Goal: Information Seeking & Learning: Learn about a topic

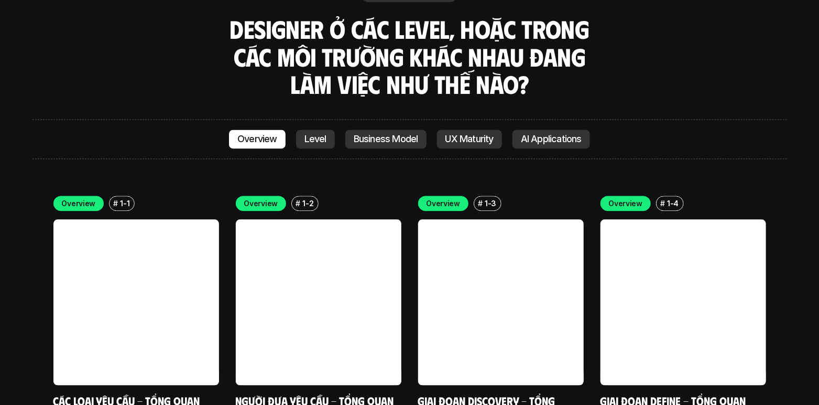
scroll to position [2906, 0]
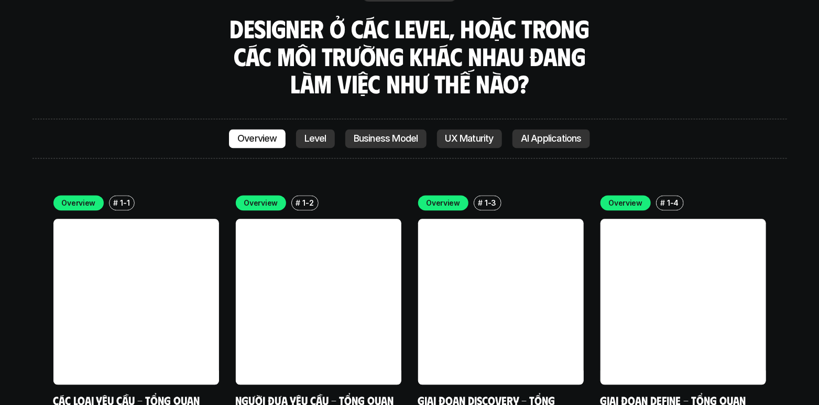
click at [318, 133] on p "Level" at bounding box center [315, 138] width 22 height 10
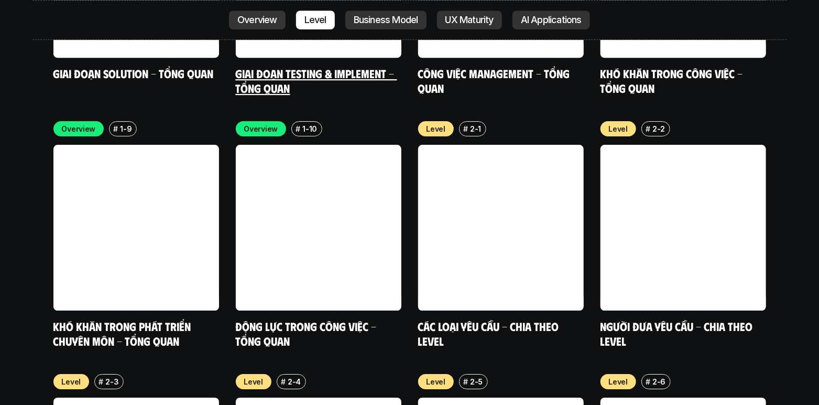
scroll to position [3496, 0]
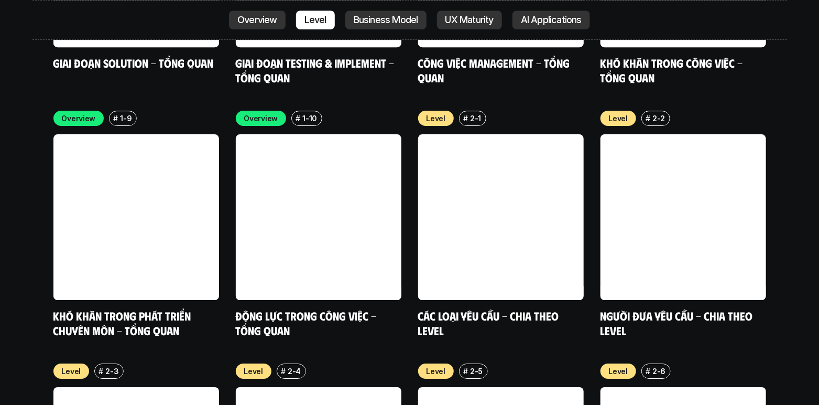
click at [388, 32] on div "Overview Level Business Model UX Maturity AI Applications" at bounding box center [409, 20] width 755 height 40
click at [407, 22] on p "Business Model" at bounding box center [386, 20] width 64 height 10
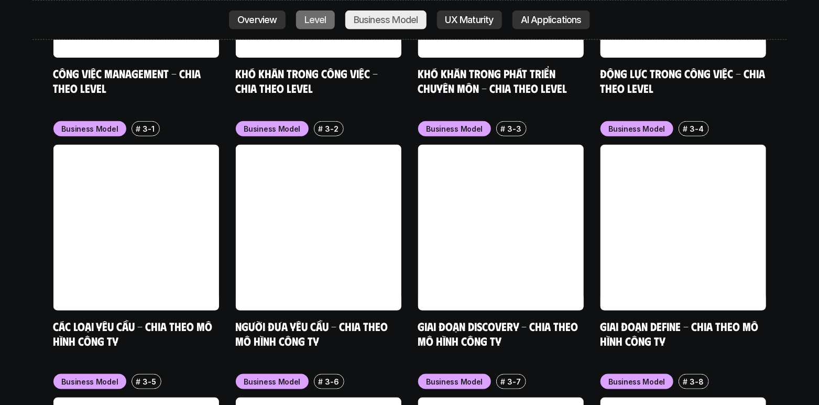
scroll to position [4253, 0]
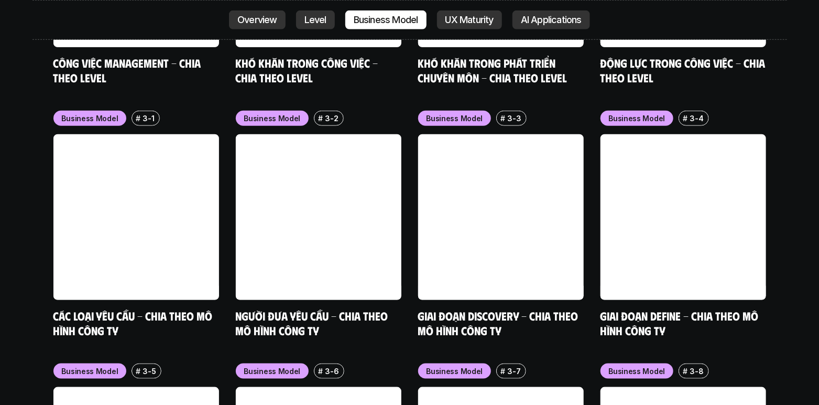
click at [573, 23] on p "AI Applications" at bounding box center [551, 20] width 61 height 10
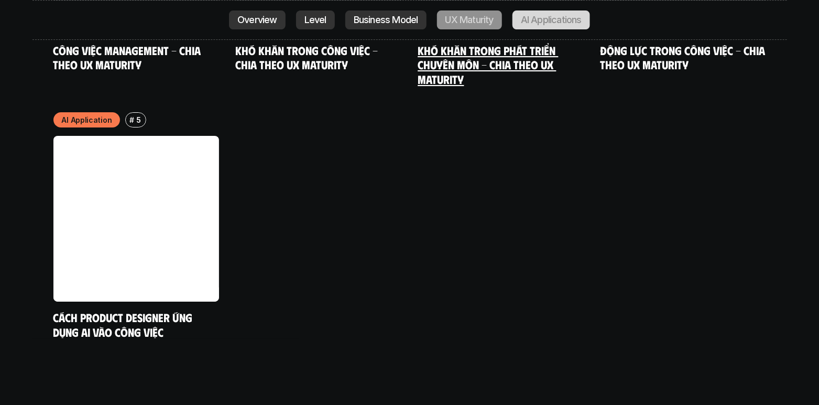
scroll to position [5545, 0]
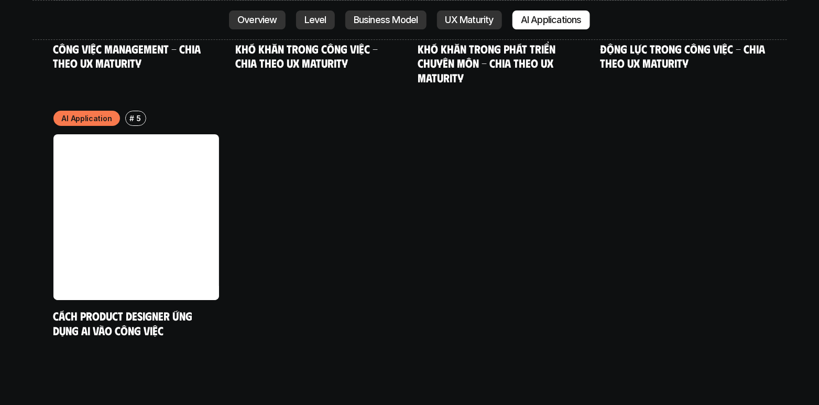
click at [252, 21] on p "Overview" at bounding box center [257, 20] width 40 height 10
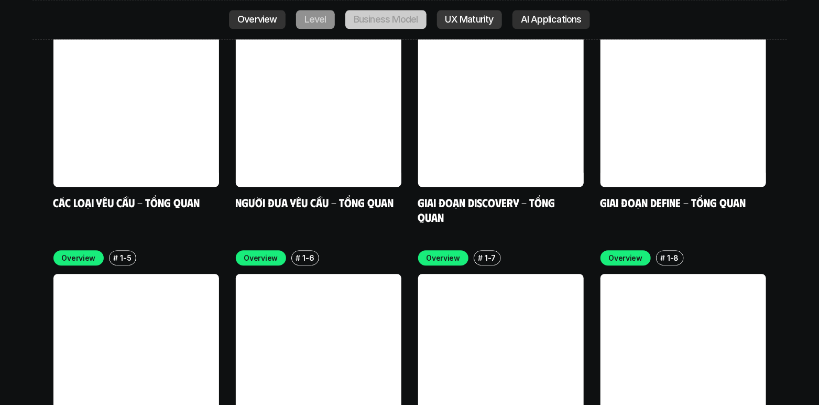
scroll to position [2980, 0]
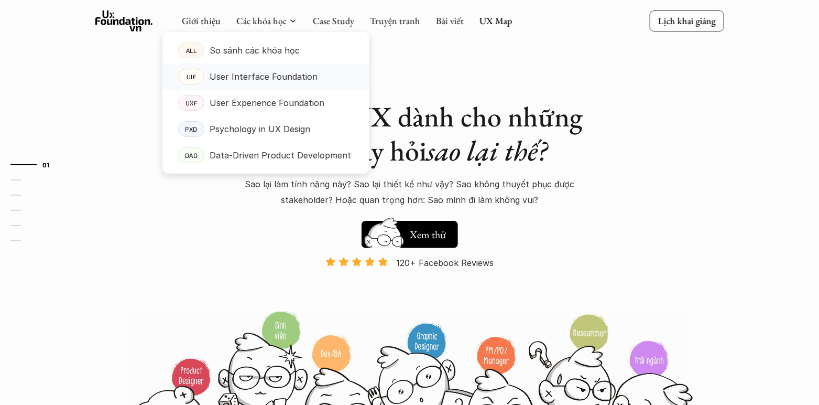
click at [279, 86] on link "UIF User Interface Foundation" at bounding box center [265, 76] width 207 height 26
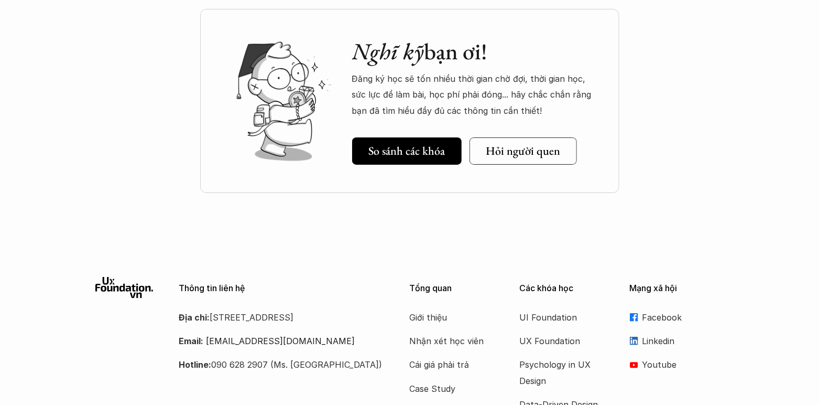
scroll to position [3795, 0]
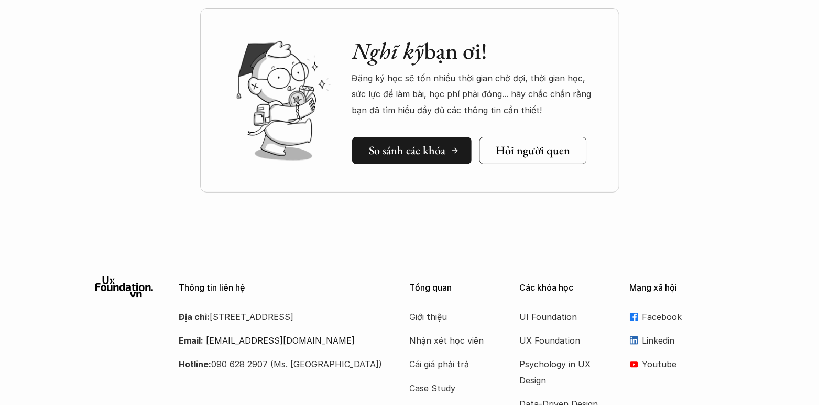
click at [428, 144] on h5 "So sánh các khóa" at bounding box center [407, 151] width 77 height 14
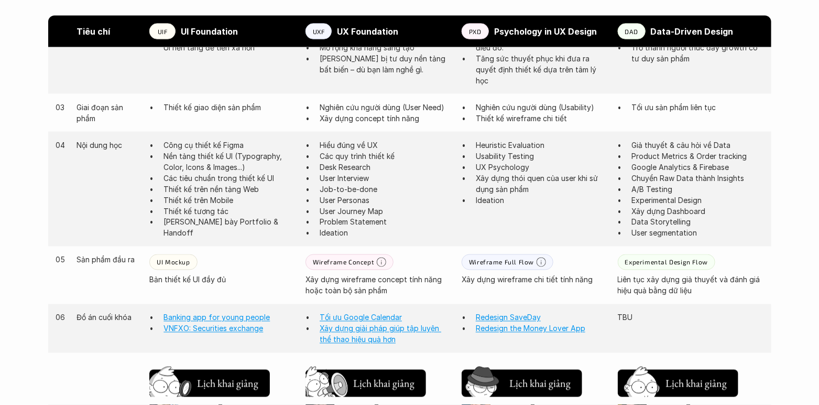
scroll to position [766, 0]
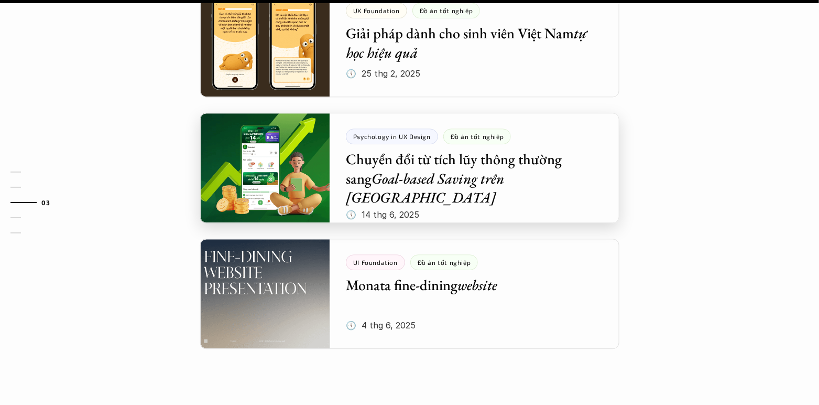
scroll to position [1153, 0]
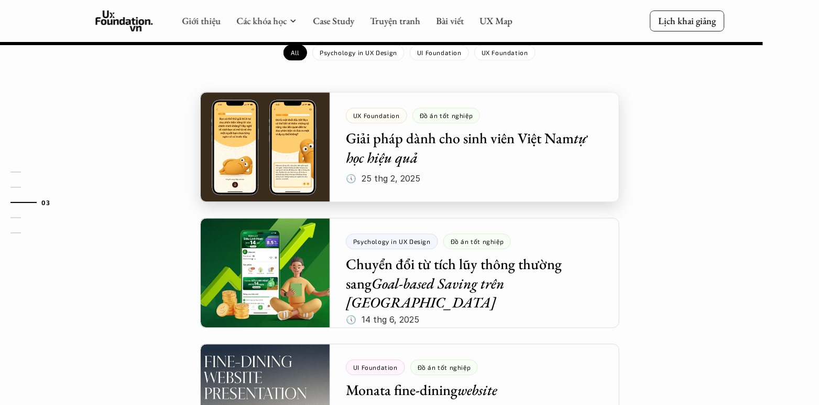
click at [454, 125] on div at bounding box center [409, 147] width 419 height 110
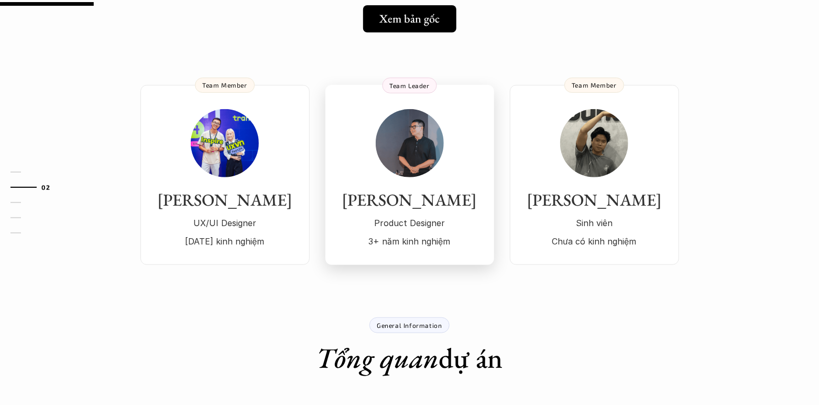
scroll to position [105, 0]
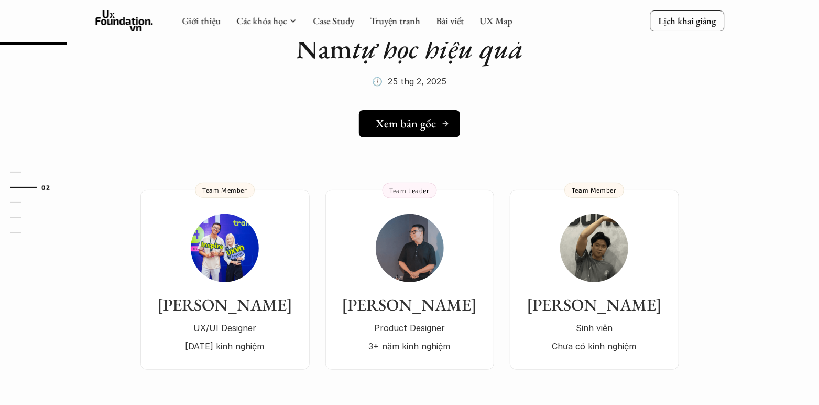
click at [432, 117] on h5 "Xem bản gốc" at bounding box center [406, 124] width 60 height 14
click at [484, 22] on link "UX Map" at bounding box center [496, 21] width 33 height 12
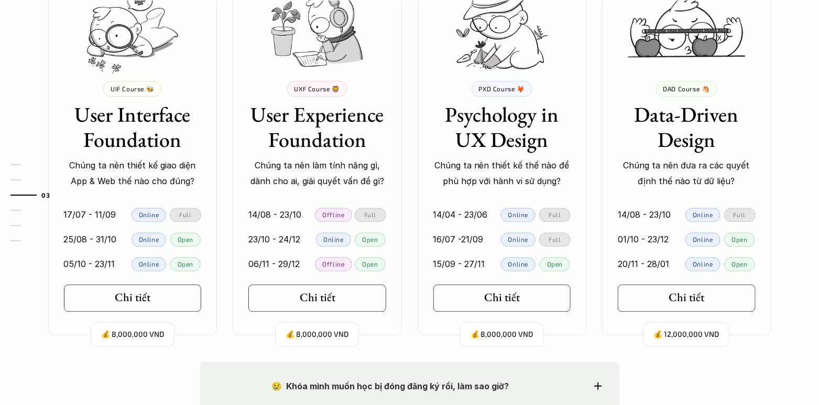
scroll to position [1048, 0]
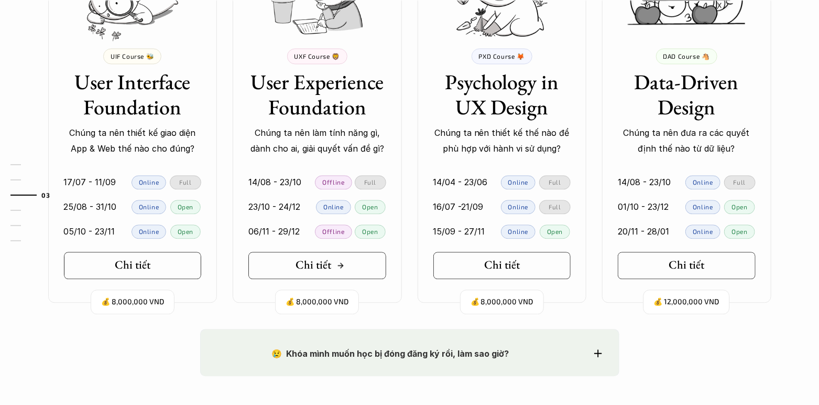
click at [319, 264] on h5 "Chi tiết" at bounding box center [314, 265] width 36 height 14
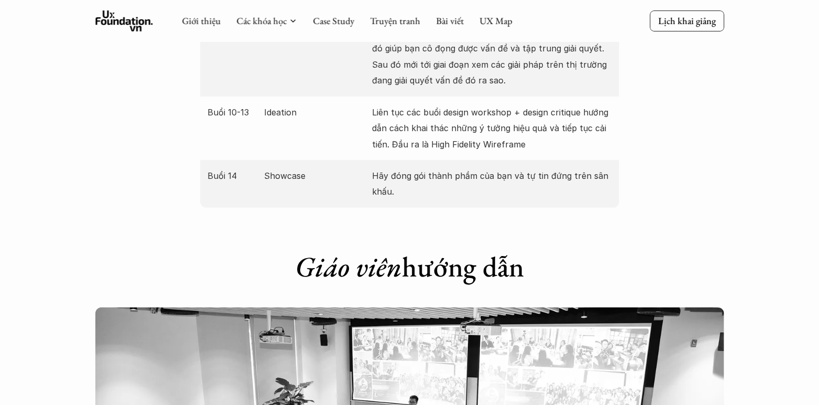
scroll to position [1887, 0]
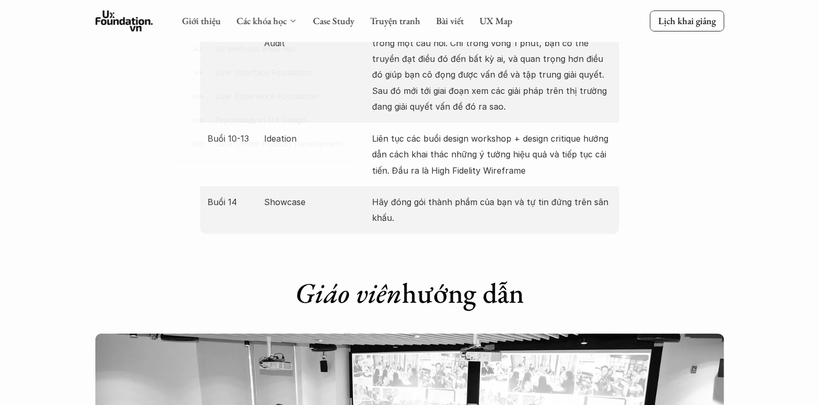
click at [162, 32] on div at bounding box center [162, 32] width 0 height 0
click at [183, 26] on link "Giới thiệu" at bounding box center [201, 21] width 39 height 12
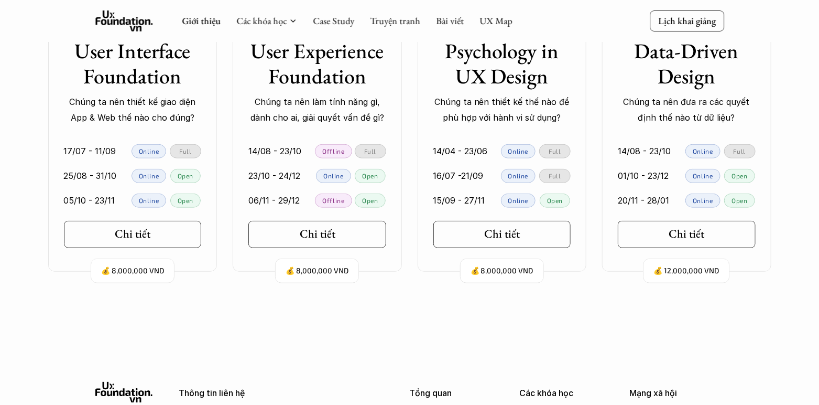
scroll to position [2240, 0]
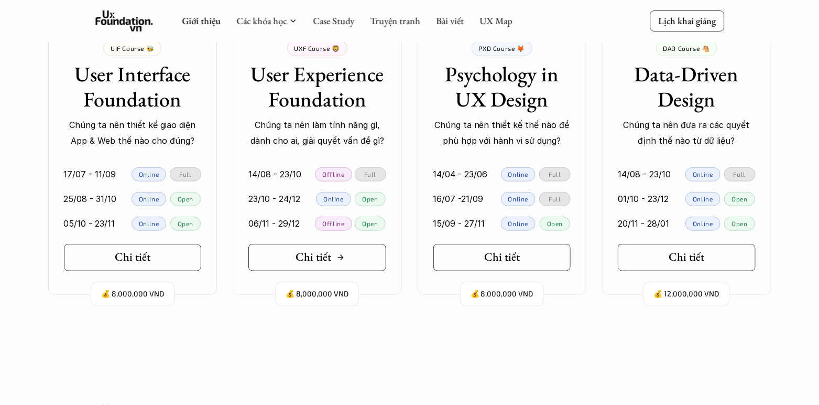
click at [327, 257] on h5 "Chi tiết" at bounding box center [314, 257] width 36 height 14
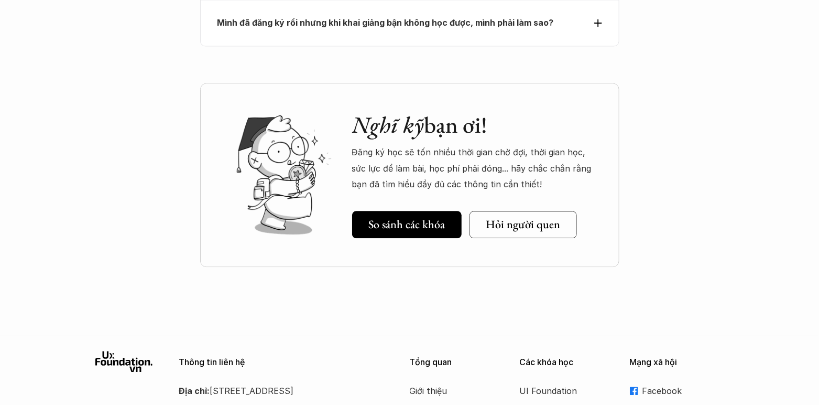
scroll to position [4968, 0]
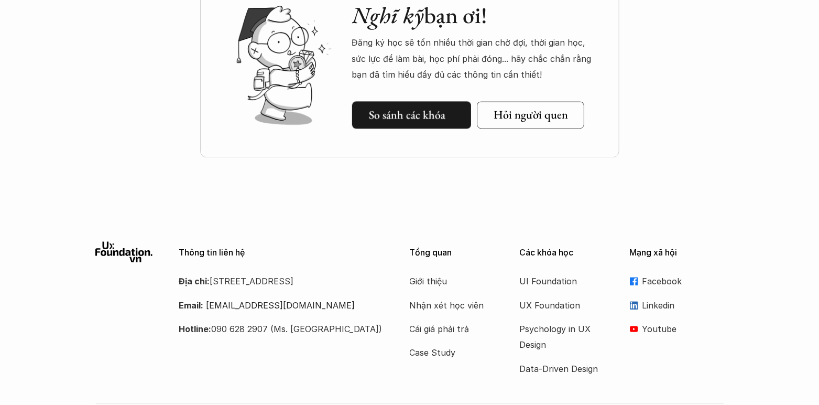
click at [435, 108] on h5 "So sánh các khóa" at bounding box center [407, 115] width 77 height 14
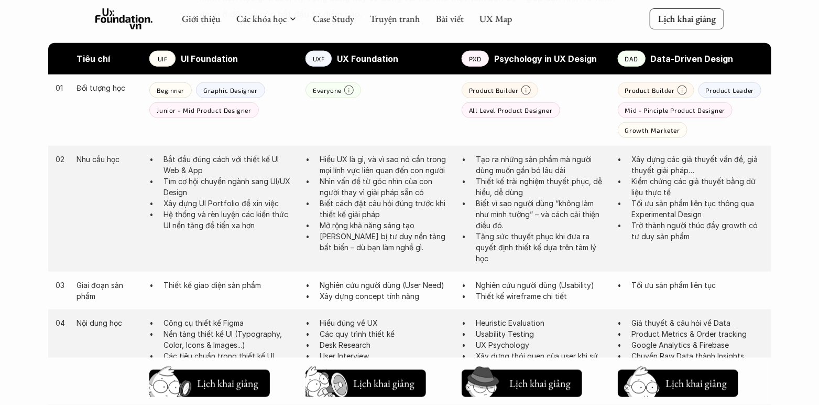
scroll to position [766, 0]
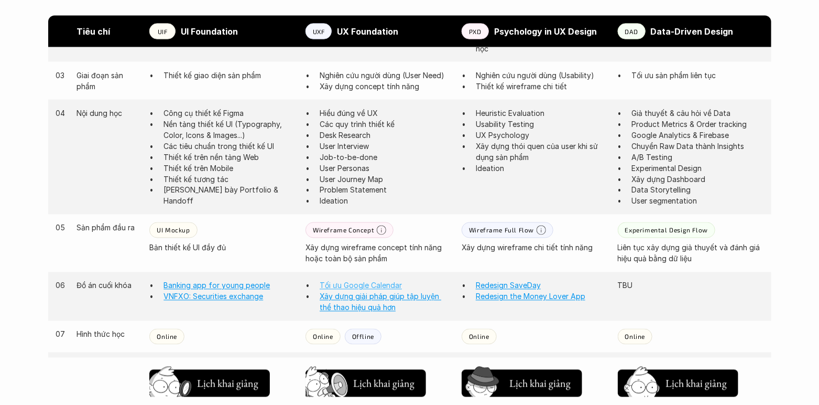
click at [346, 282] on link "Tối ưu Google Calendar" at bounding box center [361, 285] width 82 height 9
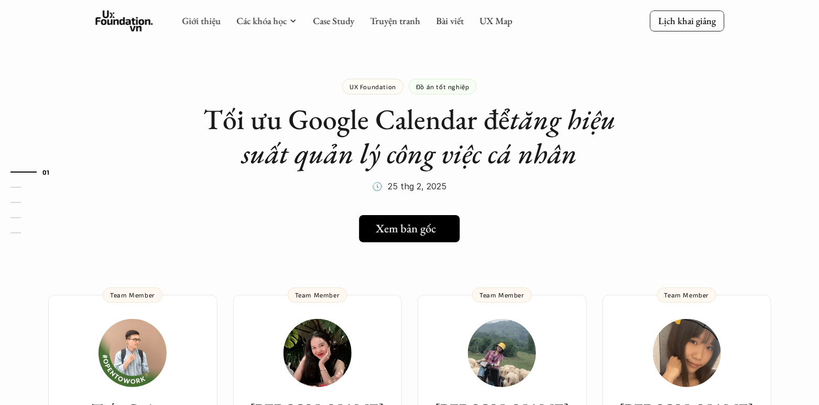
click at [369, 221] on link "Xem bản gốc" at bounding box center [409, 228] width 101 height 27
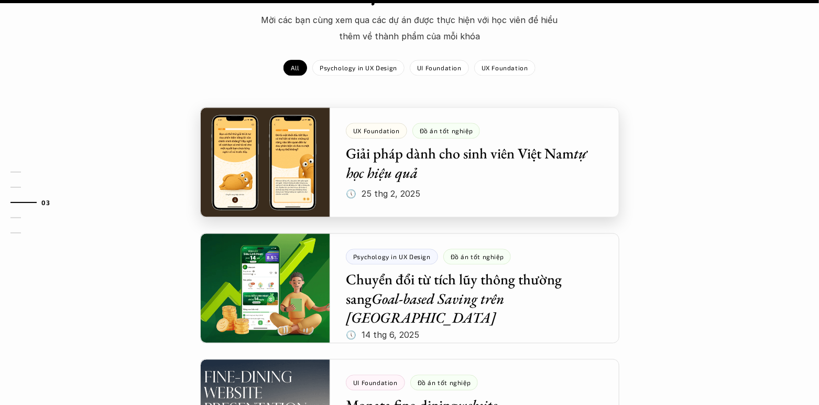
scroll to position [1258, 0]
